Goal: Obtain resource: Download file/media

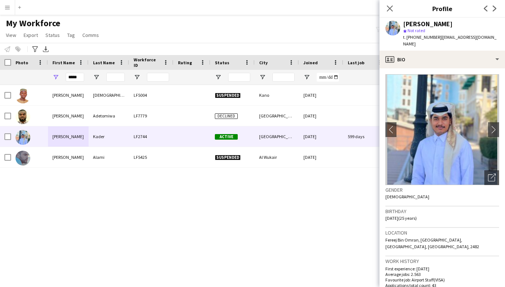
scroll to position [350, 0]
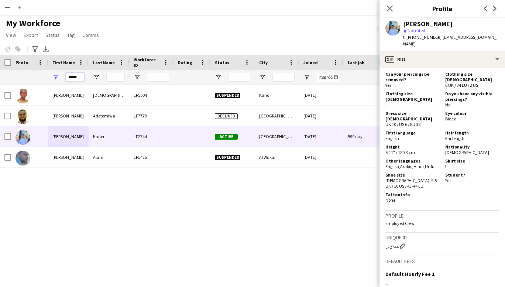
click at [80, 77] on input "*****" at bounding box center [75, 77] width 18 height 9
type input "*"
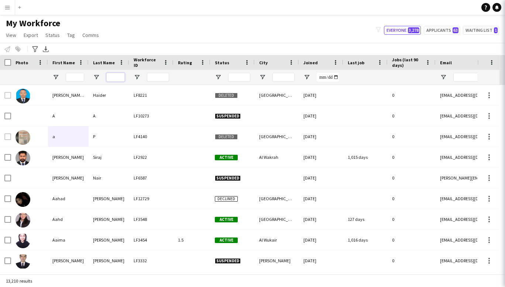
click at [121, 78] on input "Last Name Filter Input" at bounding box center [115, 77] width 18 height 9
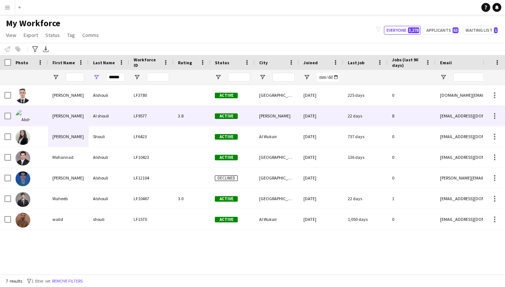
click at [73, 116] on div "[PERSON_NAME]" at bounding box center [68, 116] width 41 height 20
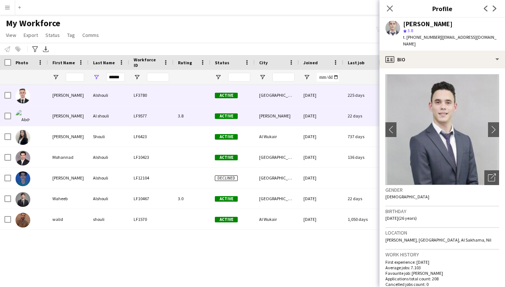
click at [66, 95] on div "[PERSON_NAME]" at bounding box center [68, 95] width 41 height 20
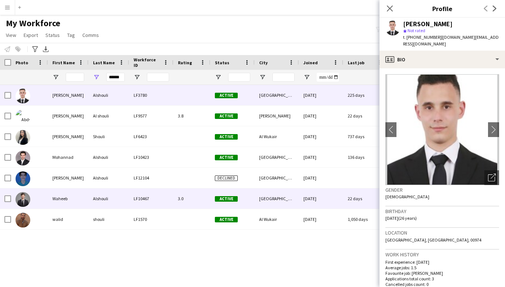
click at [68, 201] on div "Waheeb" at bounding box center [68, 198] width 41 height 20
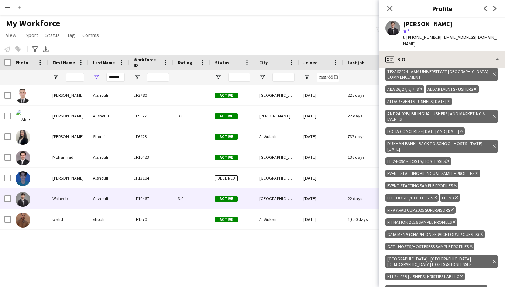
scroll to position [338, 0]
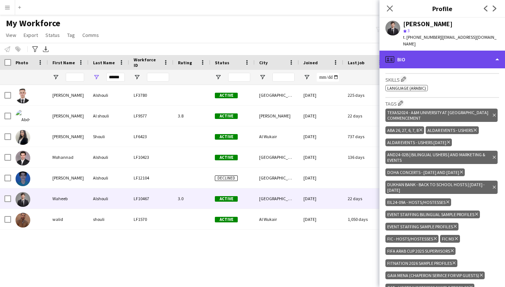
click at [482, 52] on div "profile Bio" at bounding box center [441, 60] width 125 height 18
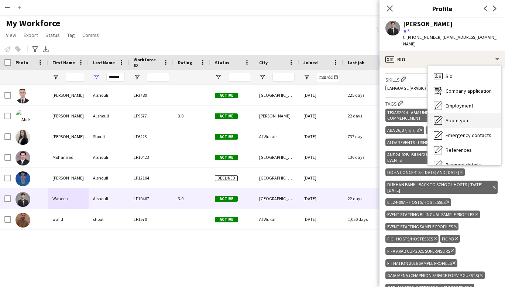
click at [460, 117] on div "About you About you" at bounding box center [464, 120] width 73 height 15
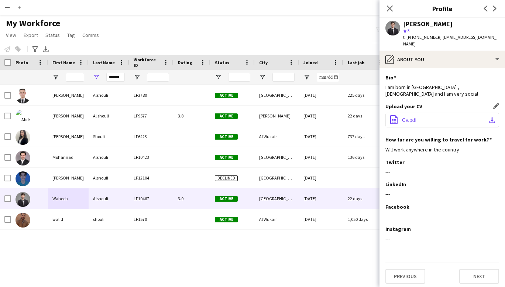
click at [437, 113] on button "office-file-sheet Cv.pdf download-bottom" at bounding box center [442, 120] width 114 height 15
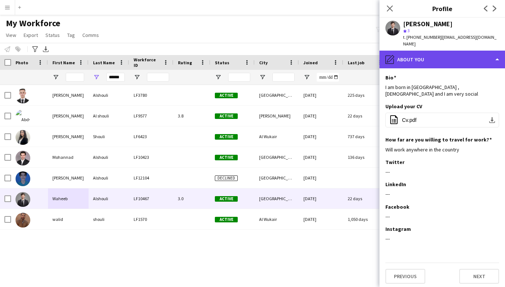
click at [426, 51] on div "pencil4 About you" at bounding box center [441, 60] width 125 height 18
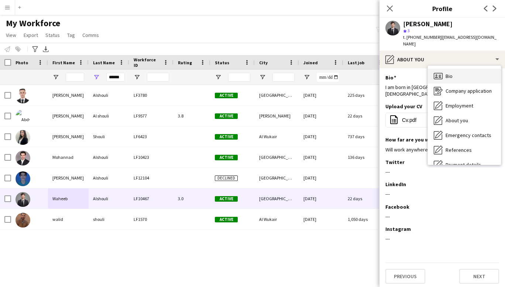
click at [460, 72] on div "Bio Bio" at bounding box center [464, 76] width 73 height 15
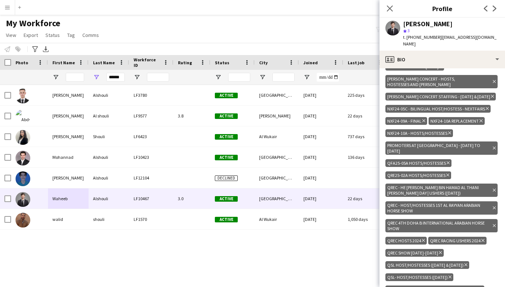
scroll to position [615, 0]
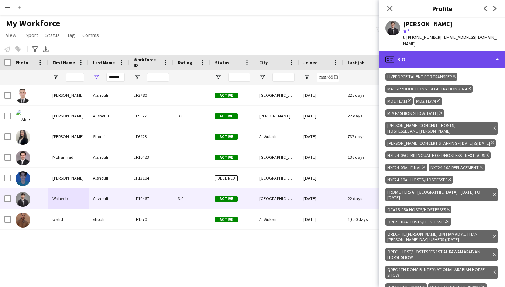
click at [481, 52] on div "profile Bio" at bounding box center [441, 60] width 125 height 18
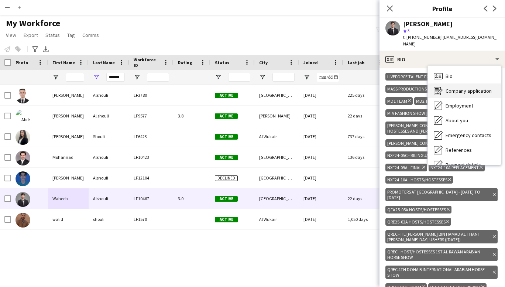
click at [468, 87] on span "Company application" at bounding box center [468, 90] width 46 height 7
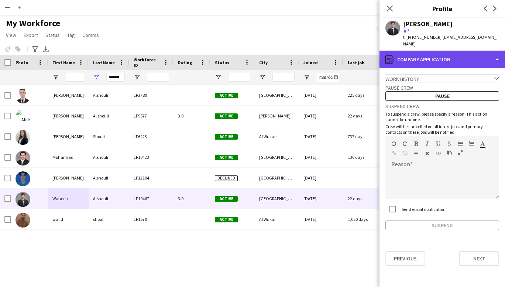
click at [489, 51] on div "register Company application" at bounding box center [441, 60] width 125 height 18
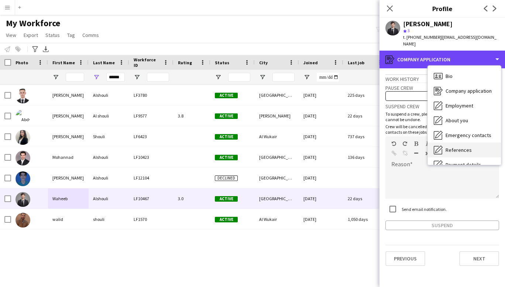
scroll to position [69, 0]
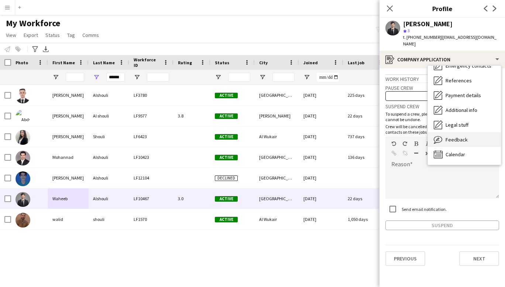
click at [454, 136] on span "Feedback" at bounding box center [456, 139] width 22 height 7
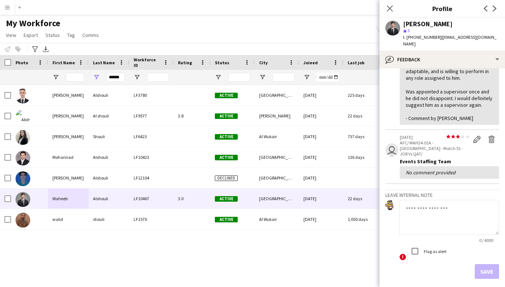
scroll to position [0, 0]
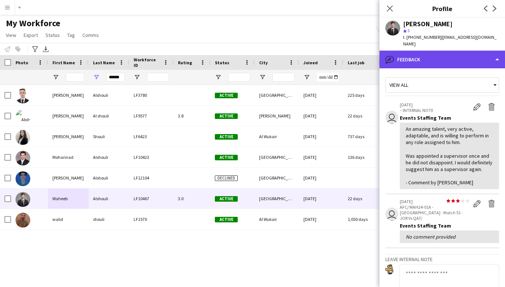
click at [466, 54] on div "bubble-pencil Feedback" at bounding box center [441, 60] width 125 height 18
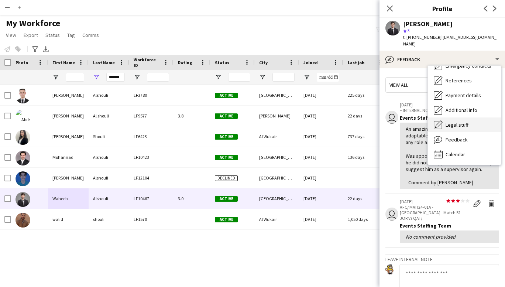
click at [465, 121] on span "Legal stuff" at bounding box center [456, 124] width 23 height 7
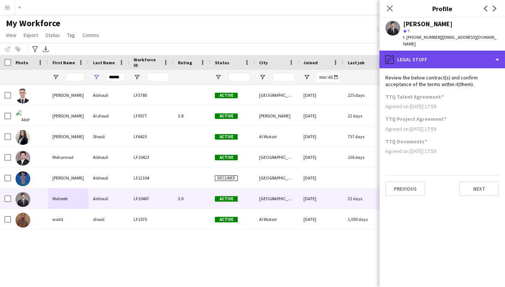
click at [470, 54] on div "pencil4 Legal stuff" at bounding box center [441, 60] width 125 height 18
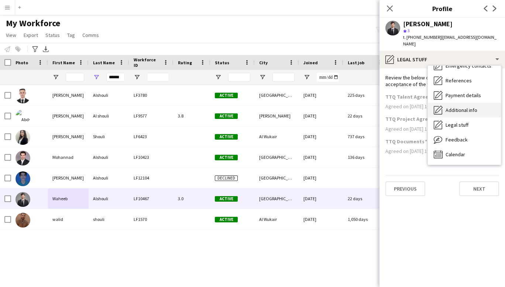
click at [466, 107] on span "Additional info" at bounding box center [461, 110] width 32 height 7
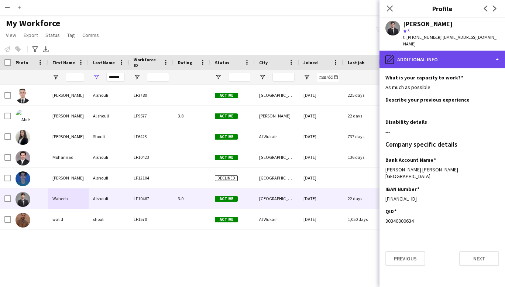
click at [482, 52] on div "pencil4 Additional info" at bounding box center [441, 60] width 125 height 18
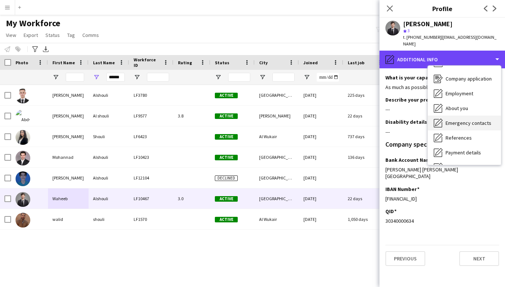
scroll to position [12, 0]
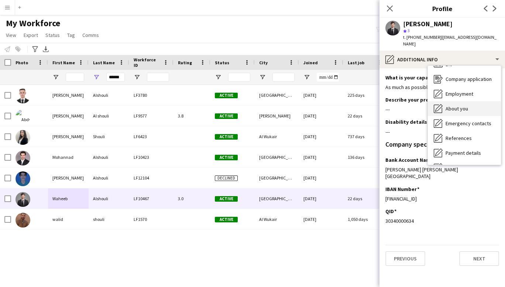
click at [469, 101] on div "About you About you" at bounding box center [464, 108] width 73 height 15
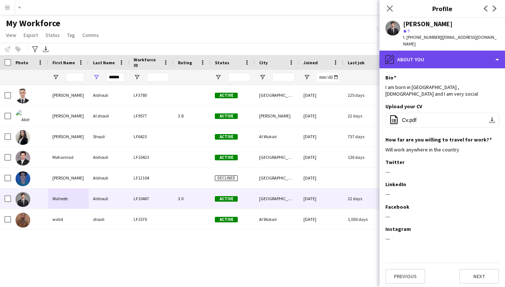
click at [474, 51] on div "pencil4 About you" at bounding box center [441, 60] width 125 height 18
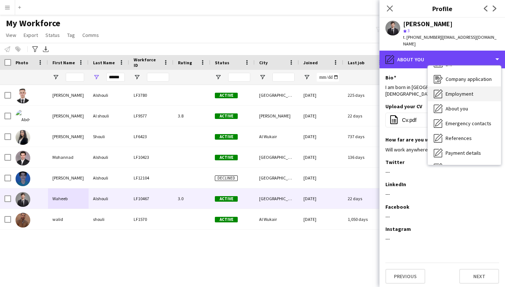
scroll to position [0, 0]
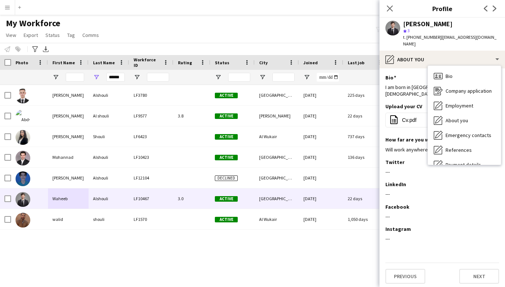
click at [211, 34] on div "My Workforce View Views Default view New view Update view Delete view Edit name…" at bounding box center [252, 30] width 505 height 25
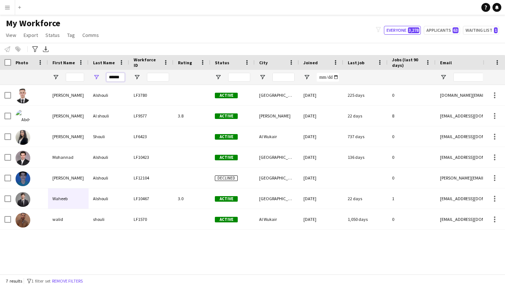
click at [122, 77] on input "******" at bounding box center [115, 77] width 18 height 9
type input "*"
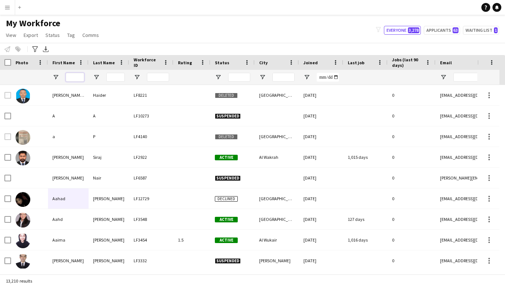
click at [75, 78] on input "First Name Filter Input" at bounding box center [75, 77] width 18 height 9
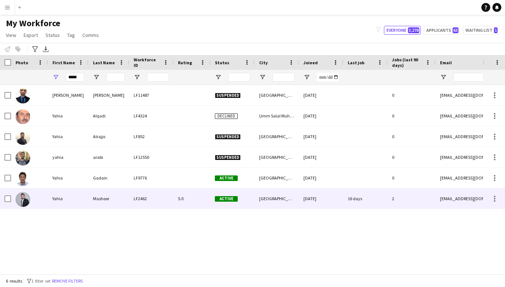
click at [68, 202] on div "Yahia" at bounding box center [68, 198] width 41 height 20
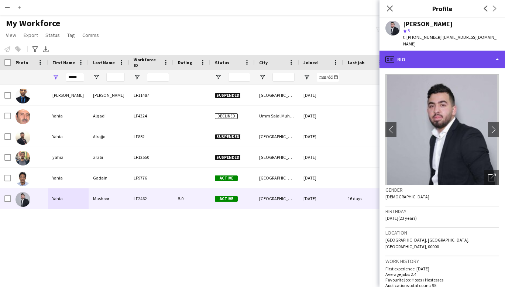
click at [488, 55] on div "profile Bio" at bounding box center [441, 60] width 125 height 18
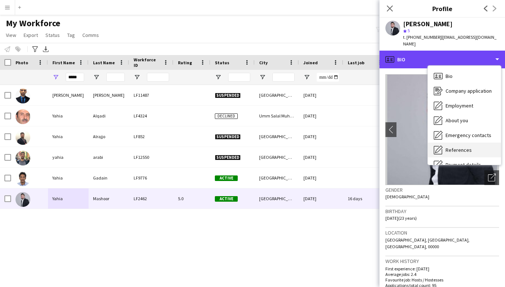
scroll to position [69, 0]
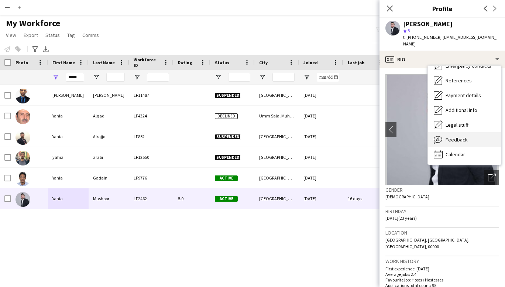
click at [456, 136] on span "Feedback" at bounding box center [456, 139] width 22 height 7
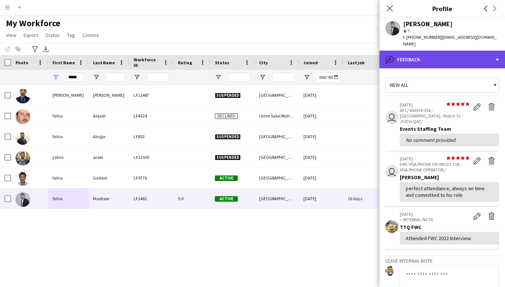
click at [492, 51] on div "bubble-pencil Feedback" at bounding box center [441, 60] width 125 height 18
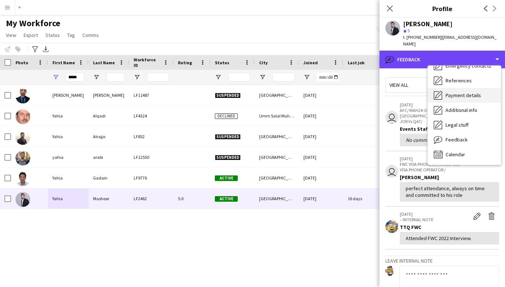
scroll to position [0, 0]
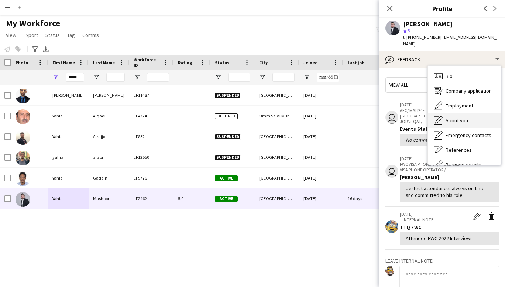
click at [466, 117] on span "About you" at bounding box center [456, 120] width 23 height 7
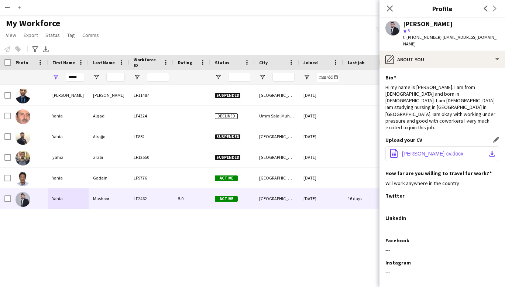
click at [439, 151] on span "[PERSON_NAME]-cv.docx" at bounding box center [432, 154] width 61 height 6
click at [79, 77] on input "*****" at bounding box center [75, 77] width 18 height 9
type input "*"
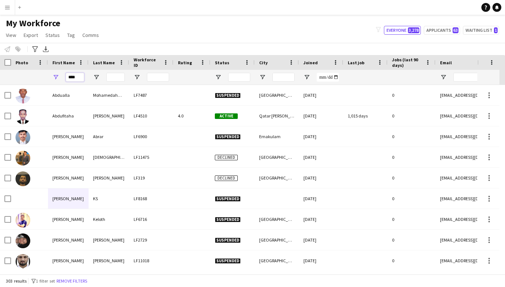
type input "****"
click at [117, 77] on input "Last Name Filter Input" at bounding box center [115, 77] width 18 height 9
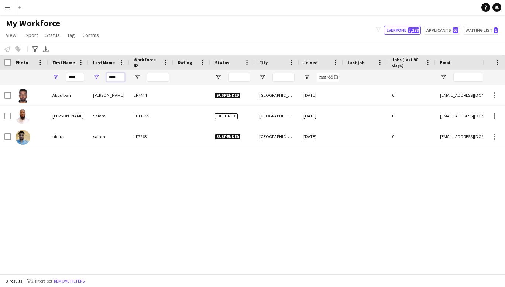
type input "****"
click at [80, 78] on input "****" at bounding box center [75, 77] width 18 height 9
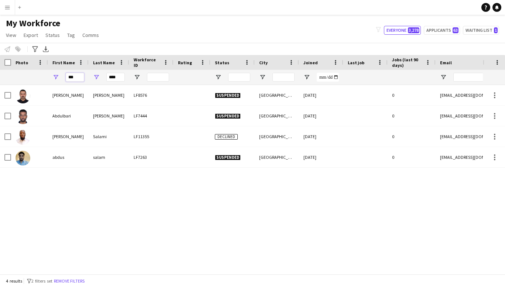
type input "***"
click at [118, 79] on input "****" at bounding box center [115, 77] width 18 height 9
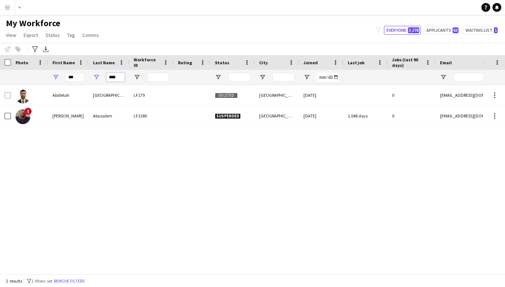
type input "****"
click at [80, 76] on input "***" at bounding box center [75, 77] width 18 height 9
type input "*"
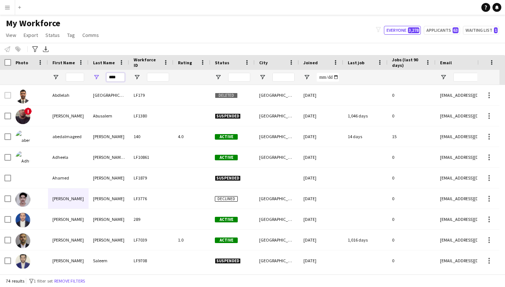
click at [121, 76] on input "****" at bounding box center [115, 77] width 18 height 9
click at [68, 78] on input "First Name Filter Input" at bounding box center [75, 77] width 18 height 9
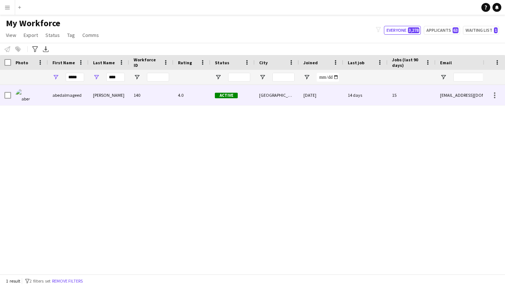
click at [69, 94] on div "abedalmageed" at bounding box center [68, 95] width 41 height 20
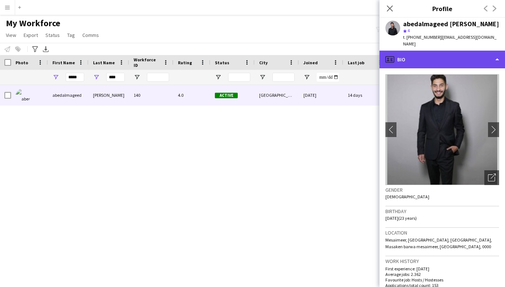
click at [486, 51] on div "profile Bio" at bounding box center [441, 60] width 125 height 18
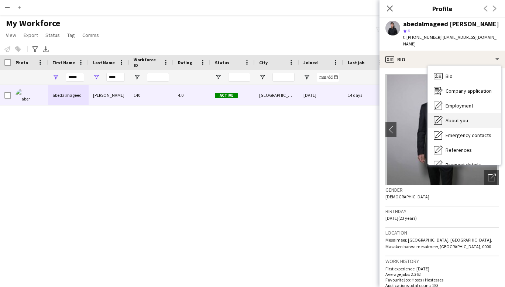
click at [464, 118] on div "About you About you" at bounding box center [464, 120] width 73 height 15
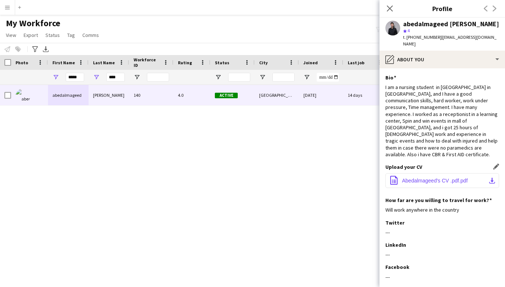
click at [429, 177] on span "Abedalmageed's CV .pdf.pdf" at bounding box center [435, 180] width 66 height 6
click at [81, 76] on input "*****" at bounding box center [75, 77] width 18 height 9
type input "*"
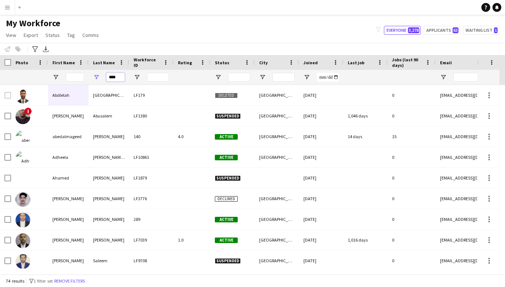
click at [120, 78] on input "****" at bounding box center [115, 77] width 18 height 9
type input "*"
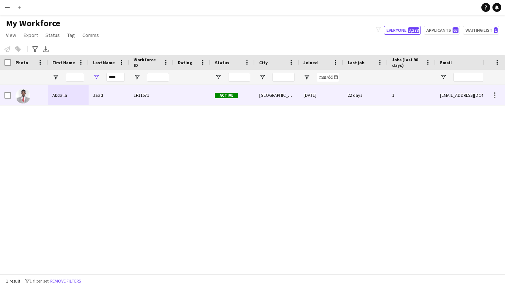
click at [67, 95] on div "Abdalla" at bounding box center [68, 95] width 41 height 20
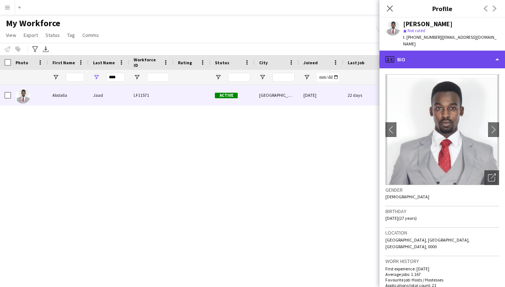
click at [492, 53] on div "profile Bio" at bounding box center [441, 60] width 125 height 18
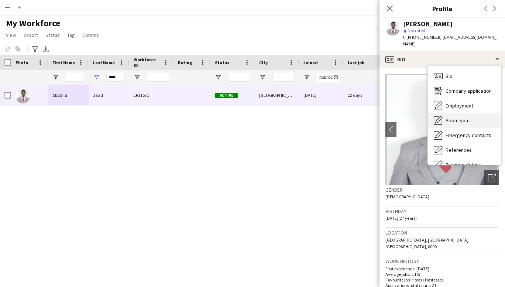
click at [443, 113] on div "About you About you" at bounding box center [464, 120] width 73 height 15
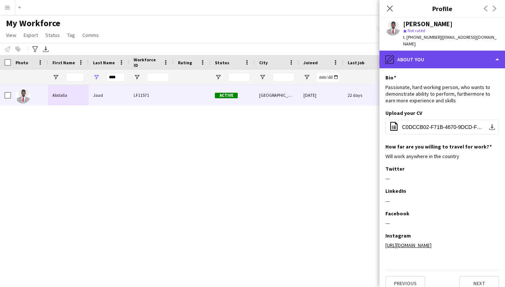
click at [429, 51] on div "pencil4 About you" at bounding box center [441, 60] width 125 height 18
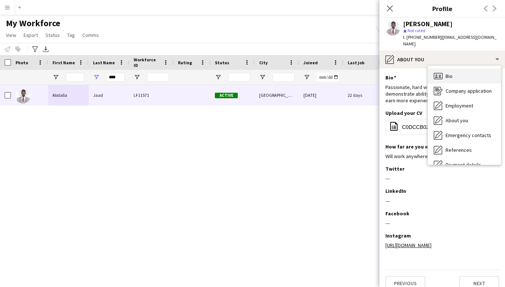
click at [454, 69] on div "Bio Bio" at bounding box center [464, 76] width 73 height 15
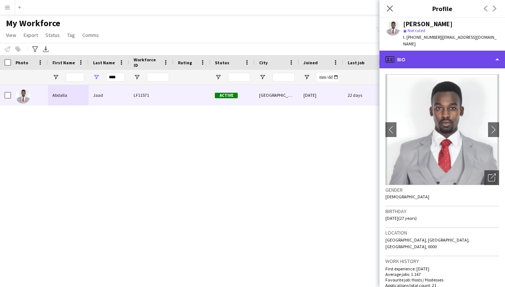
click at [467, 51] on div "profile Bio" at bounding box center [441, 60] width 125 height 18
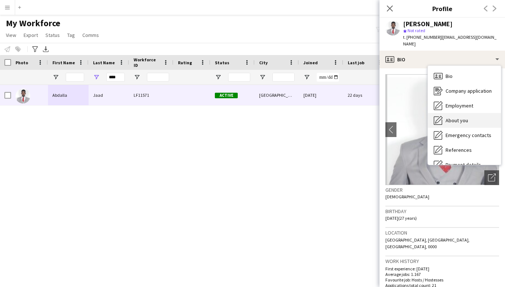
click at [463, 117] on span "About you" at bounding box center [456, 120] width 23 height 7
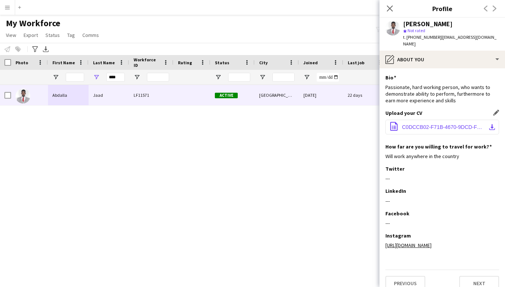
click at [489, 124] on app-icon "download-bottom" at bounding box center [492, 127] width 6 height 6
click at [120, 76] on input "****" at bounding box center [115, 77] width 18 height 9
type input "*"
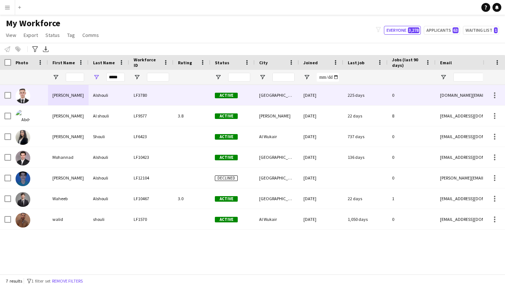
click at [77, 96] on div "[PERSON_NAME]" at bounding box center [68, 95] width 41 height 20
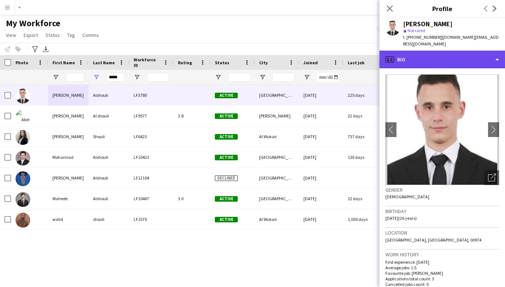
click at [483, 54] on div "profile Bio" at bounding box center [441, 60] width 125 height 18
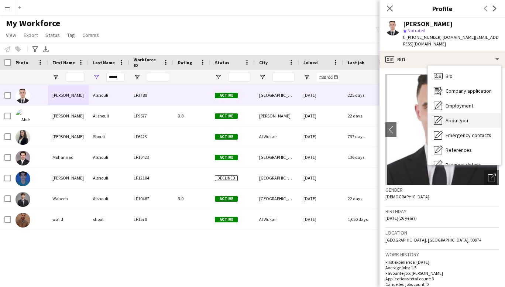
click at [457, 117] on span "About you" at bounding box center [456, 120] width 23 height 7
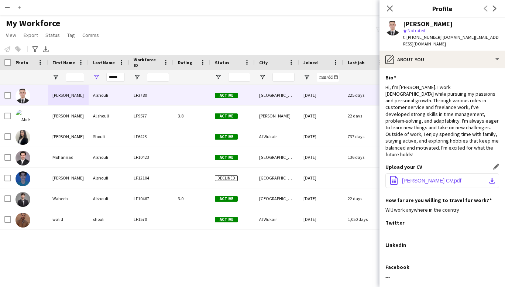
click at [436, 177] on span "[PERSON_NAME] CV.pdf" at bounding box center [431, 180] width 59 height 6
click at [120, 78] on input "*****" at bounding box center [115, 77] width 18 height 9
type input "*"
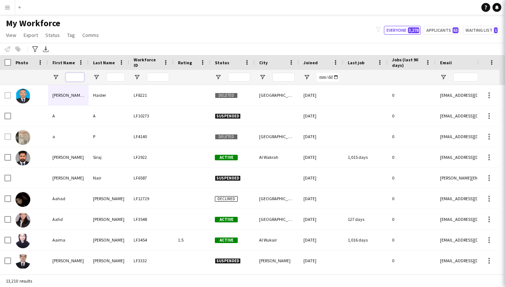
click at [76, 78] on input "First Name Filter Input" at bounding box center [75, 77] width 18 height 9
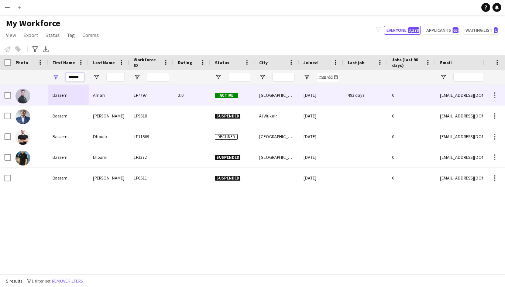
type input "******"
click at [68, 97] on div "Bassem" at bounding box center [68, 95] width 41 height 20
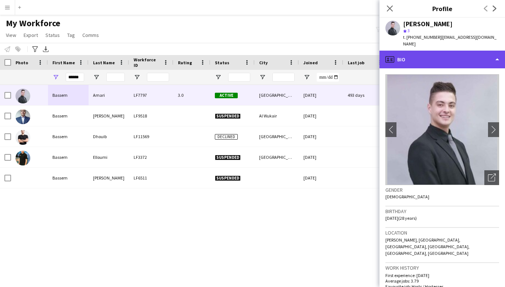
click at [476, 51] on div "profile Bio" at bounding box center [441, 60] width 125 height 18
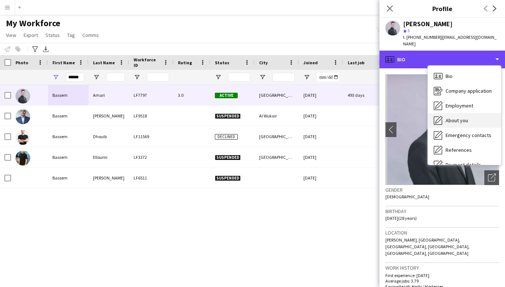
scroll to position [69, 0]
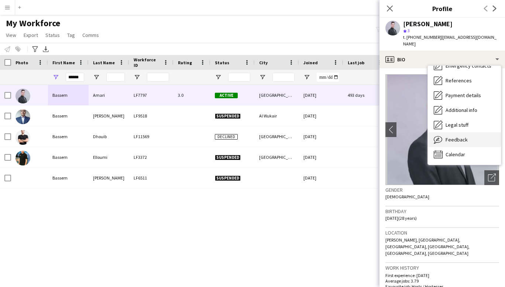
click at [456, 136] on span "Feedback" at bounding box center [456, 139] width 22 height 7
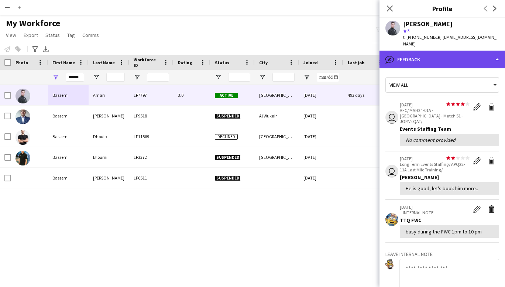
click at [445, 54] on div "bubble-pencil Feedback" at bounding box center [441, 60] width 125 height 18
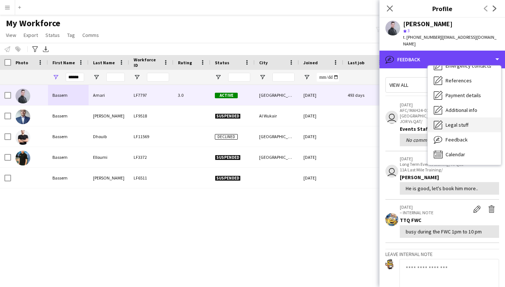
scroll to position [0, 0]
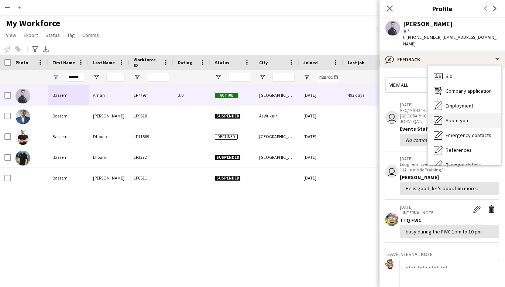
click at [462, 117] on span "About you" at bounding box center [456, 120] width 23 height 7
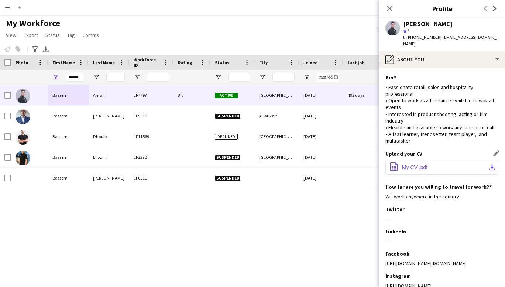
click at [422, 164] on span "My CV .pdf" at bounding box center [414, 167] width 25 height 6
